Goal: Consume media (video, audio): Consume media (video, audio)

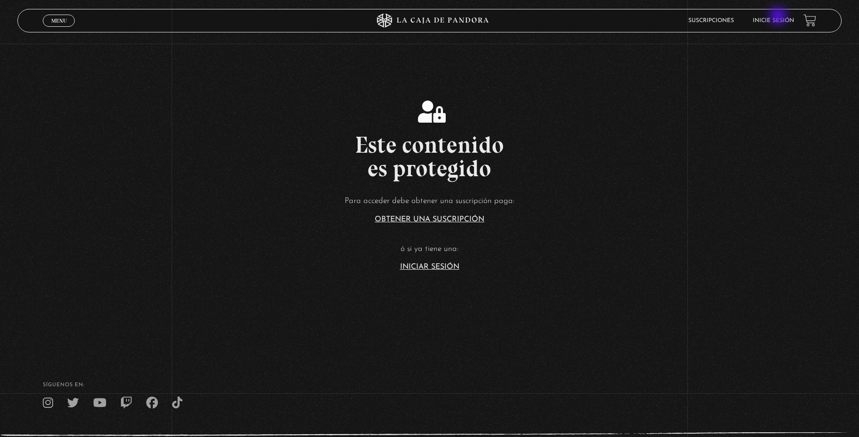
click at [779, 17] on li "Inicie sesión" at bounding box center [773, 20] width 41 height 15
click at [772, 19] on link "Inicie sesión" at bounding box center [773, 21] width 41 height 6
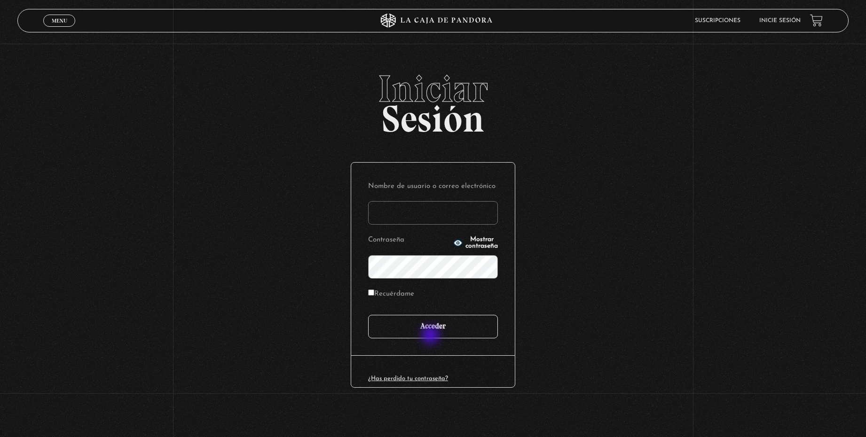
type input "ulatebolandivaleria@gmail.com"
click at [431, 335] on input "Acceder" at bounding box center [433, 327] width 130 height 24
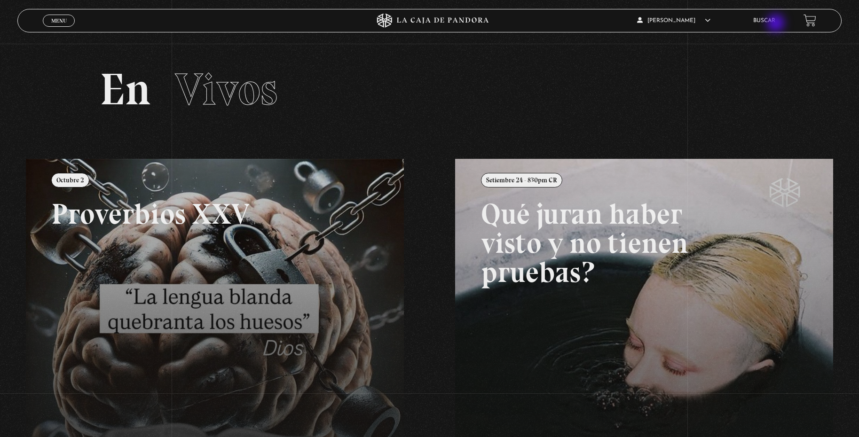
click at [776, 24] on li "Buscar" at bounding box center [764, 20] width 22 height 15
click at [774, 21] on link "Buscar" at bounding box center [764, 21] width 22 height 6
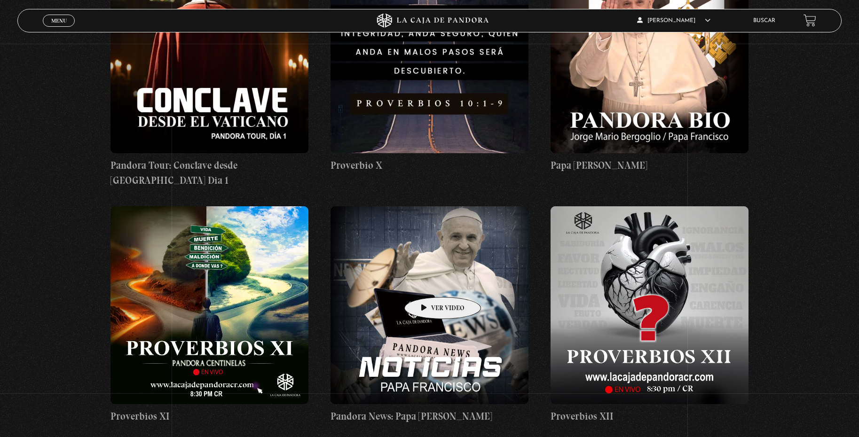
scroll to position [2634, 0]
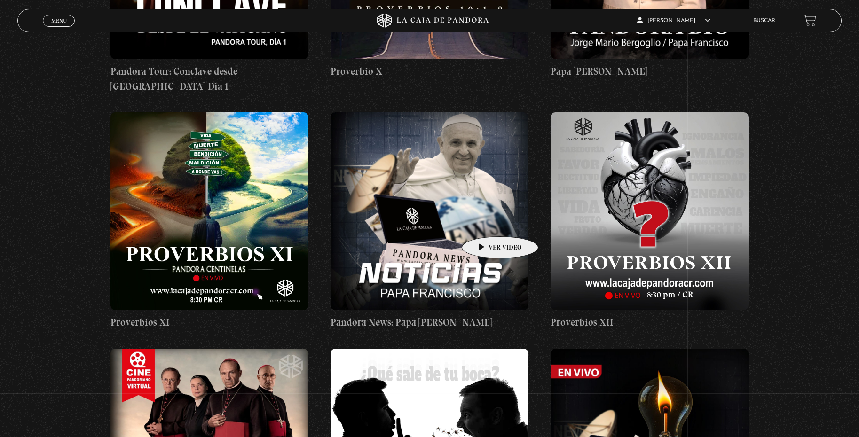
click at [481, 217] on figure at bounding box center [430, 211] width 198 height 198
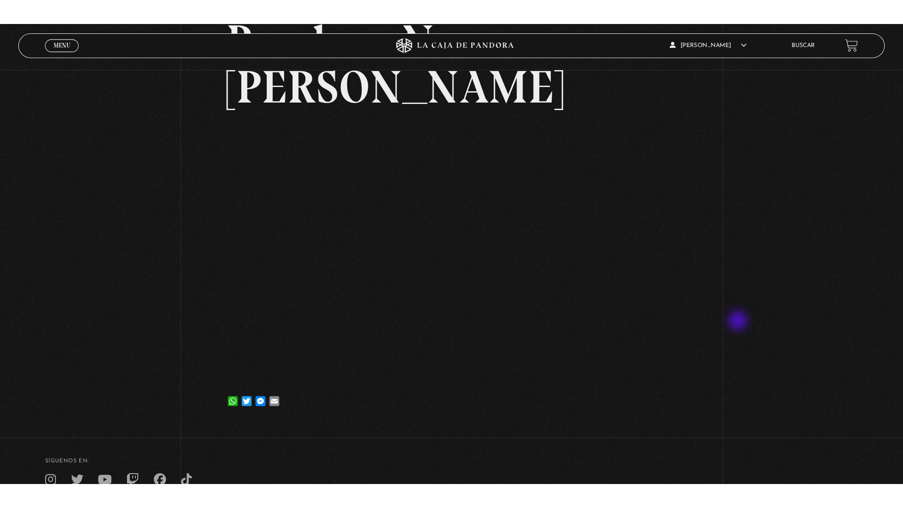
scroll to position [94, 0]
